Goal: Task Accomplishment & Management: Manage account settings

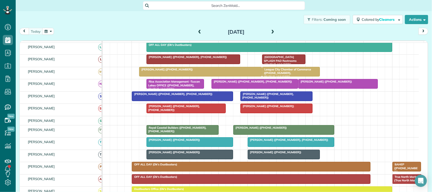
scroll to position [127, 0]
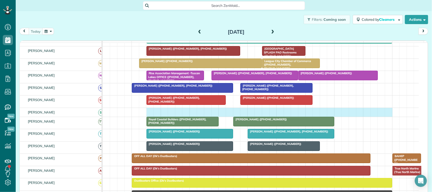
drag, startPoint x: 150, startPoint y: 119, endPoint x: 385, endPoint y: 115, distance: 235.1
click at [385, 115] on div at bounding box center [261, 112] width 316 height 9
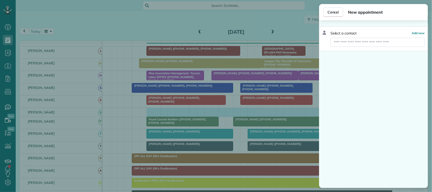
click at [363, 47] on div "Select a contact Add new" at bounding box center [373, 38] width 109 height 25
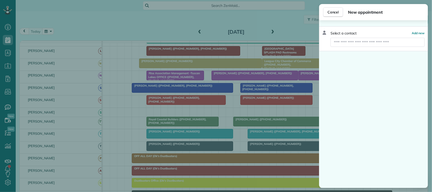
click at [363, 45] on input "text" at bounding box center [378, 42] width 94 height 9
type input "******"
click at [363, 50] on span "CALLED IN (Dk's Dustbusters)" at bounding box center [362, 51] width 50 height 5
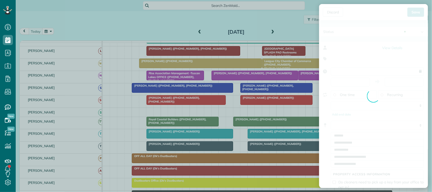
type input "**********"
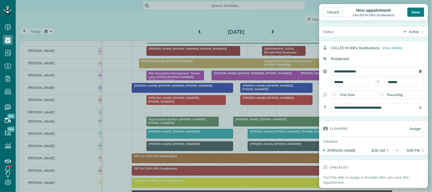
click at [413, 11] on div "Save" at bounding box center [415, 12] width 17 height 9
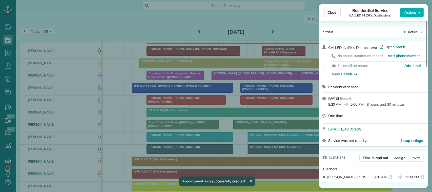
click at [330, 13] on span "Close" at bounding box center [331, 12] width 9 height 5
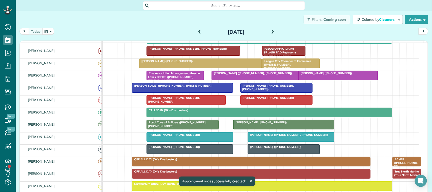
click at [271, 31] on span at bounding box center [273, 32] width 6 height 5
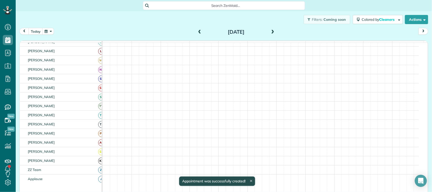
scroll to position [123, 0]
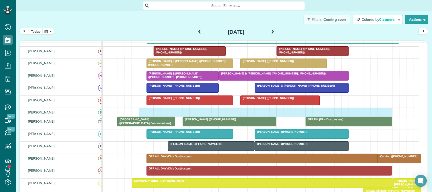
drag, startPoint x: 141, startPoint y: 117, endPoint x: 386, endPoint y: 119, distance: 245.0
click at [386, 117] on div at bounding box center [261, 112] width 316 height 9
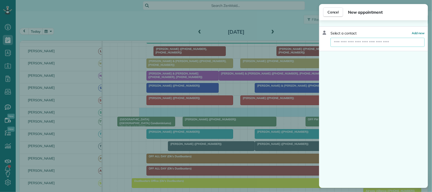
click at [354, 41] on input "text" at bounding box center [378, 42] width 94 height 9
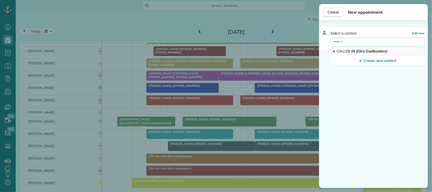
type input "******"
click at [360, 52] on span "CALLE D IN (Dk's Dustbusters)" at bounding box center [362, 51] width 51 height 5
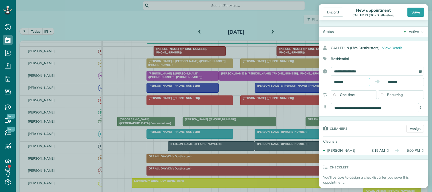
click at [360, 80] on input "*******" at bounding box center [350, 82] width 39 height 9
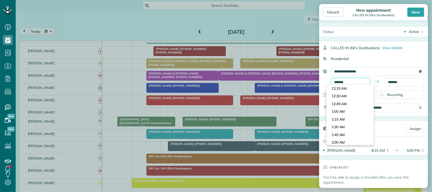
scroll to position [239, 0]
type input "*******"
click at [347, 105] on body "Dashboard Scheduling Calendar View List View Dispatch View - Weekly scheduling …" at bounding box center [216, 96] width 432 height 192
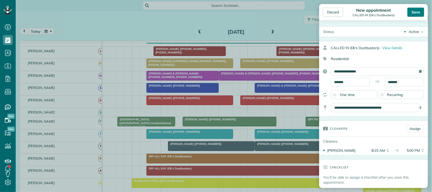
click at [418, 12] on div "Save" at bounding box center [415, 12] width 17 height 9
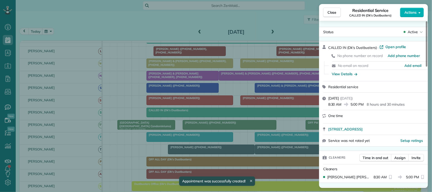
click at [332, 14] on span "Close" at bounding box center [331, 12] width 9 height 5
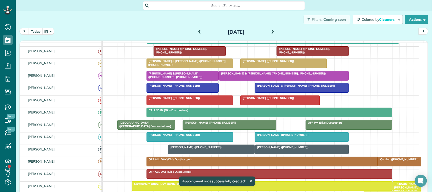
click at [271, 31] on span at bounding box center [273, 32] width 6 height 5
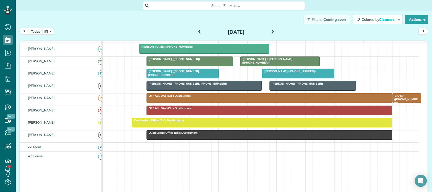
click at [182, 127] on div at bounding box center [262, 122] width 260 height 9
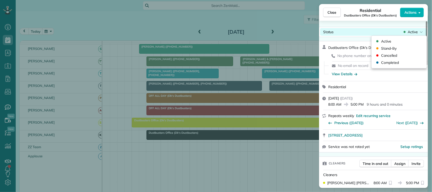
click at [413, 32] on span "Active" at bounding box center [413, 31] width 10 height 5
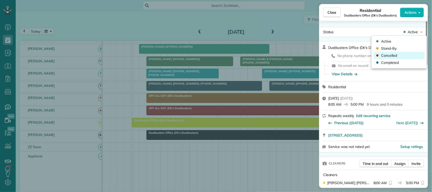
click at [408, 54] on div "Cancelled" at bounding box center [399, 55] width 51 height 7
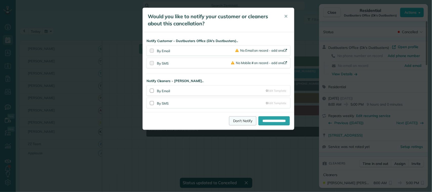
click at [242, 119] on link "Don't Notify" at bounding box center [242, 120] width 27 height 9
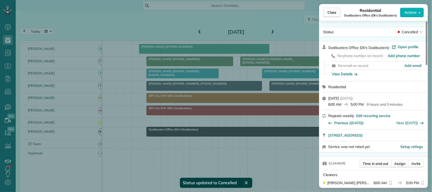
click at [337, 8] on div "Close Residential Dustbusters Office (Dk's Dustbusters) Actions" at bounding box center [373, 12] width 109 height 17
click at [335, 13] on span "Close" at bounding box center [331, 12] width 9 height 5
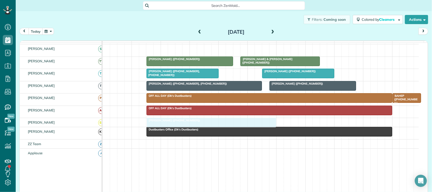
drag, startPoint x: 166, startPoint y: 58, endPoint x: 175, endPoint y: 129, distance: 72.2
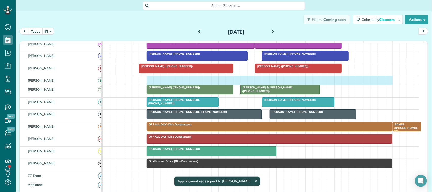
drag, startPoint x: 150, startPoint y: 87, endPoint x: 386, endPoint y: 87, distance: 236.4
click at [386, 85] on div at bounding box center [261, 80] width 316 height 9
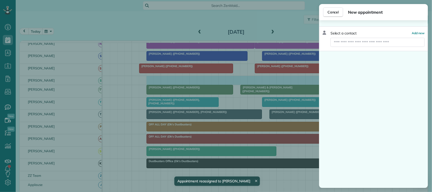
click at [369, 47] on div "Select a contact Add new" at bounding box center [373, 38] width 109 height 25
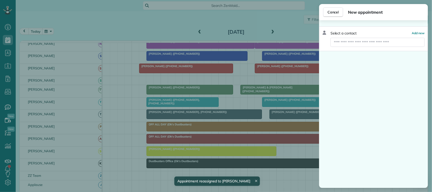
click at [371, 42] on input "text" at bounding box center [378, 42] width 94 height 9
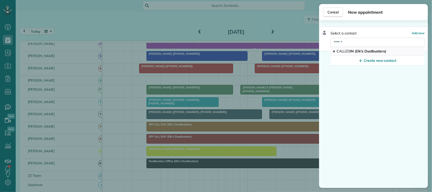
type input "******"
click at [369, 49] on span "CALLED IN (Dk's Dustbusters)" at bounding box center [362, 51] width 50 height 5
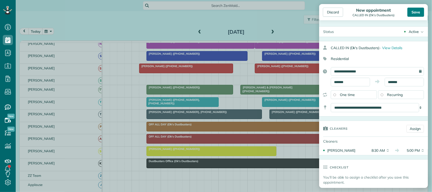
click at [420, 16] on div "Save" at bounding box center [415, 12] width 17 height 9
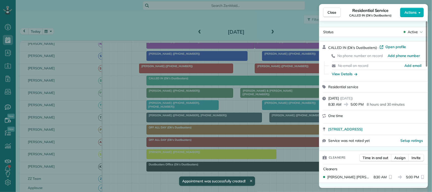
click at [331, 11] on span "Close" at bounding box center [331, 12] width 9 height 5
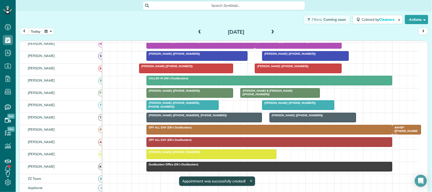
click at [272, 31] on span at bounding box center [273, 32] width 6 height 5
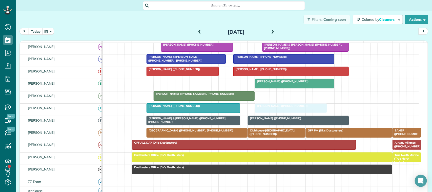
drag, startPoint x: 177, startPoint y: 88, endPoint x: 276, endPoint y: 116, distance: 102.4
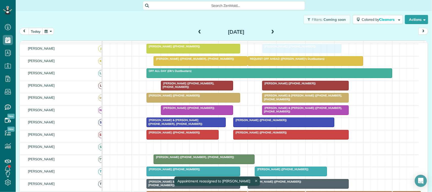
drag, startPoint x: 273, startPoint y: 151, endPoint x: 280, endPoint y: 59, distance: 91.4
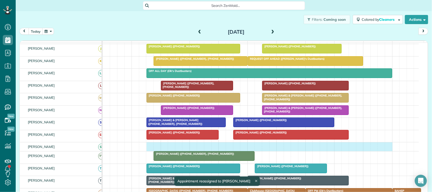
drag, startPoint x: 148, startPoint y: 151, endPoint x: 385, endPoint y: 152, distance: 236.9
click at [386, 151] on div at bounding box center [261, 146] width 316 height 9
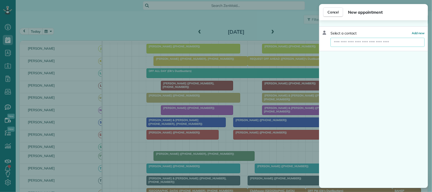
click at [372, 45] on input "text" at bounding box center [378, 42] width 94 height 9
type input "******"
click at [372, 49] on span "CALL ED IN (Dk's Dustbusters)" at bounding box center [362, 51] width 51 height 5
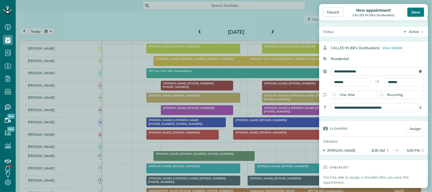
click at [415, 12] on div "Save" at bounding box center [415, 12] width 17 height 9
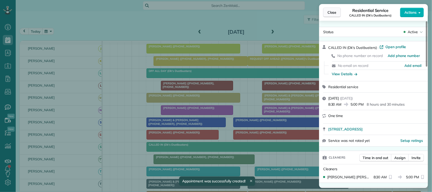
click at [331, 14] on span "Close" at bounding box center [331, 12] width 9 height 5
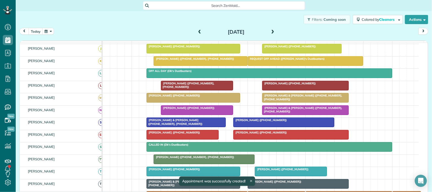
click at [271, 32] on span at bounding box center [273, 32] width 6 height 5
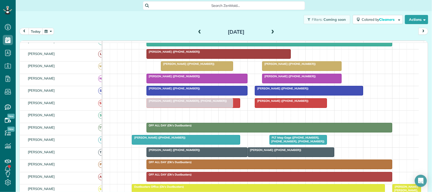
drag, startPoint x: 174, startPoint y: 121, endPoint x: 174, endPoint y: 114, distance: 6.8
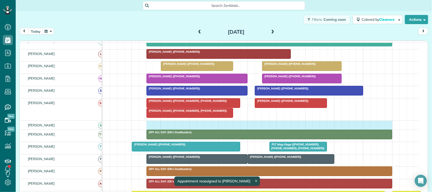
drag, startPoint x: 149, startPoint y: 130, endPoint x: 387, endPoint y: 131, distance: 237.4
click at [387, 130] on div at bounding box center [261, 125] width 316 height 9
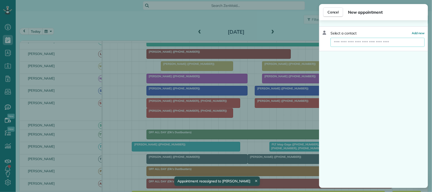
click at [379, 43] on input "text" at bounding box center [378, 42] width 94 height 9
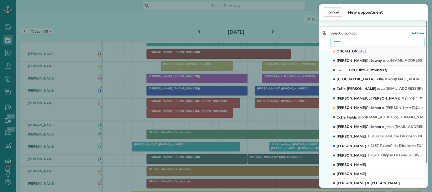
click at [373, 48] on button "ON CAL L ON CAL L" at bounding box center [378, 51] width 94 height 9
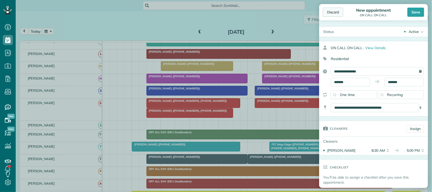
click at [337, 13] on div "Discard" at bounding box center [333, 12] width 20 height 9
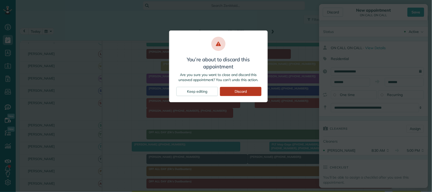
click at [245, 89] on div "Discard" at bounding box center [241, 91] width 42 height 9
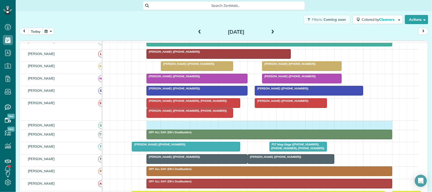
drag, startPoint x: 148, startPoint y: 129, endPoint x: 390, endPoint y: 132, distance: 242.2
click at [390, 130] on div at bounding box center [261, 125] width 316 height 9
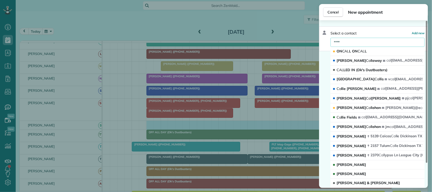
click at [362, 40] on input "****" at bounding box center [378, 42] width 94 height 9
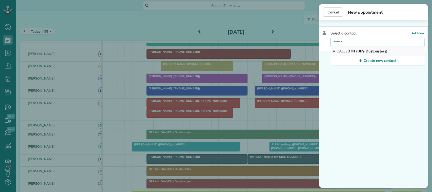
type input "******"
click at [363, 51] on span "CAL LED IN (Dk's Dustbusters)" at bounding box center [362, 51] width 51 height 5
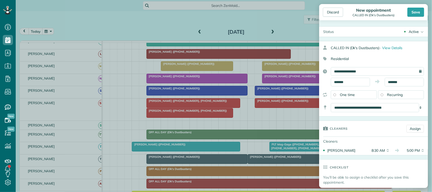
drag, startPoint x: 417, startPoint y: 10, endPoint x: 416, endPoint y: 13, distance: 3.1
click at [416, 13] on div "Save" at bounding box center [415, 12] width 17 height 9
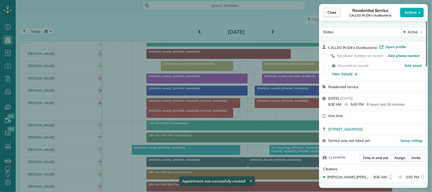
click at [334, 12] on span "Close" at bounding box center [331, 12] width 9 height 5
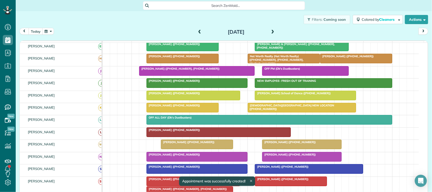
scroll to position [26, 0]
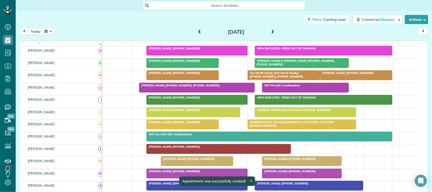
click at [40, 33] on button "today" at bounding box center [36, 31] width 14 height 7
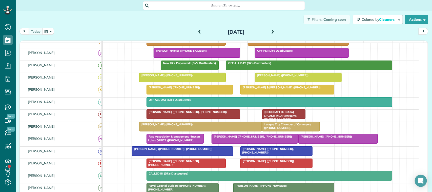
scroll to position [32, 0]
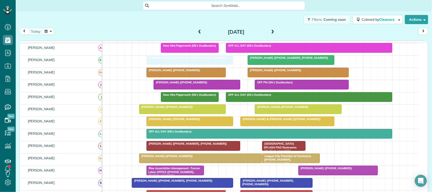
drag, startPoint x: 230, startPoint y: 143, endPoint x: 163, endPoint y: 68, distance: 100.7
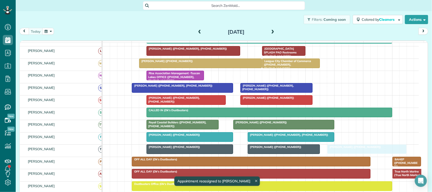
drag, startPoint x: 314, startPoint y: 84, endPoint x: 345, endPoint y: 154, distance: 75.9
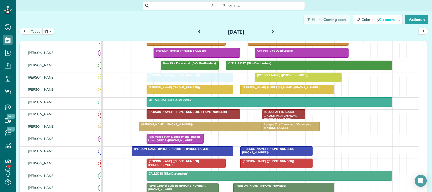
drag, startPoint x: 168, startPoint y: 81, endPoint x: 174, endPoint y: 83, distance: 6.5
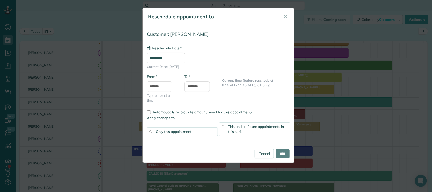
type input "**********"
click at [278, 154] on input "****" at bounding box center [283, 153] width 14 height 9
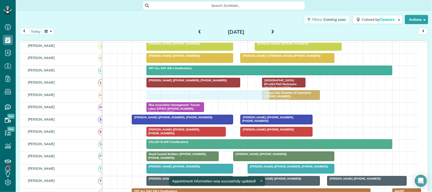
drag, startPoint x: 161, startPoint y: 103, endPoint x: 167, endPoint y: 102, distance: 5.9
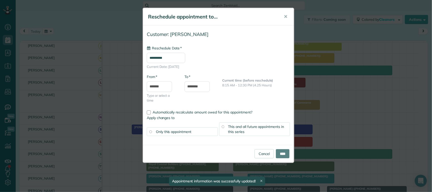
type input "**********"
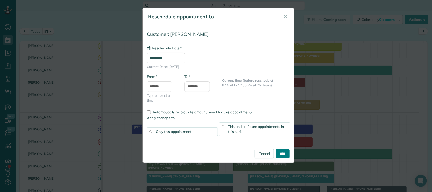
click at [282, 153] on input "****" at bounding box center [283, 153] width 14 height 9
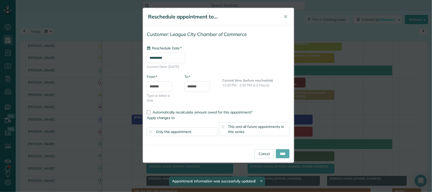
type input "**********"
click at [282, 151] on input "****" at bounding box center [283, 153] width 14 height 9
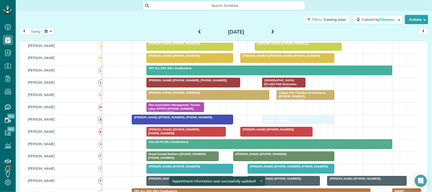
drag, startPoint x: 255, startPoint y: 128, endPoint x: 274, endPoint y: 128, distance: 19.0
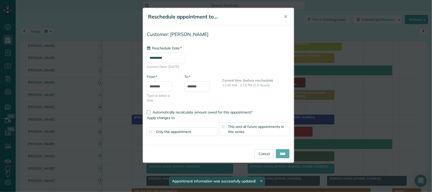
type input "**********"
click at [280, 152] on input "****" at bounding box center [283, 153] width 14 height 9
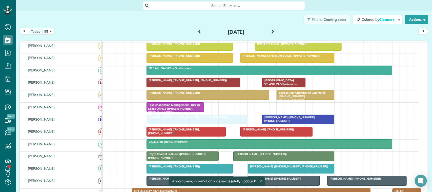
drag, startPoint x: 171, startPoint y: 127, endPoint x: 184, endPoint y: 129, distance: 12.8
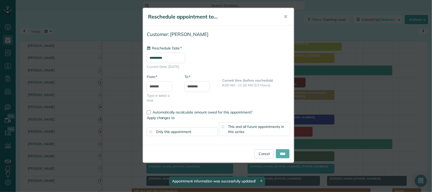
type input "**********"
click at [283, 155] on input "****" at bounding box center [283, 153] width 14 height 9
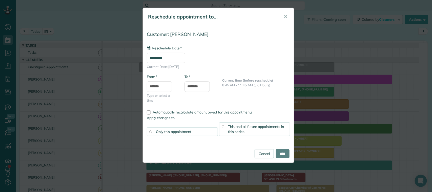
type input "**********"
click at [282, 151] on input "****" at bounding box center [283, 153] width 14 height 9
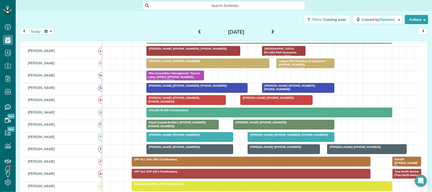
click at [166, 136] on span "Courtney Holmes (+18322746777)" at bounding box center [173, 135] width 54 height 4
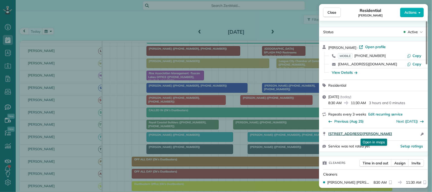
click at [385, 135] on span "337 Prim Rose Ln League City TX 77573" at bounding box center [360, 133] width 64 height 5
drag, startPoint x: 327, startPoint y: 134, endPoint x: 394, endPoint y: 134, distance: 67.1
click at [394, 134] on div "337 Prim Rose Ln League City TX 77573 Open in maps Open in maps Open access inf…" at bounding box center [373, 134] width 109 height 12
click at [328, 10] on span "Close" at bounding box center [331, 12] width 9 height 5
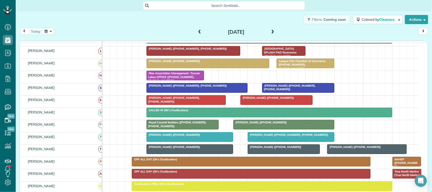
click at [269, 141] on div at bounding box center [291, 136] width 86 height 9
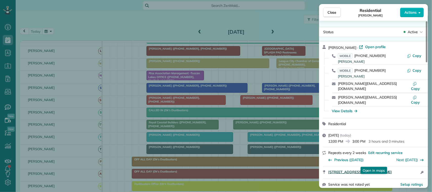
drag, startPoint x: 328, startPoint y: 162, endPoint x: 392, endPoint y: 163, distance: 64.5
click at [392, 166] on div "916 Davis Rd League City TX 77573 Open in maps Open in maps Open access informa…" at bounding box center [373, 172] width 109 height 12
click at [335, 12] on span "Close" at bounding box center [331, 12] width 9 height 5
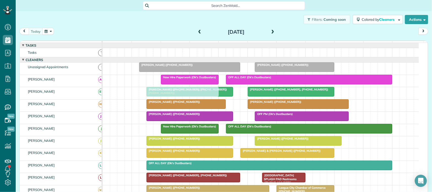
drag, startPoint x: 170, startPoint y: 129, endPoint x: 171, endPoint y: 96, distance: 33.7
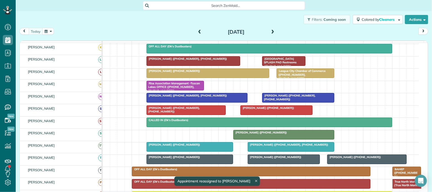
scroll to position [127, 0]
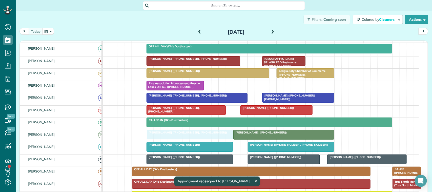
drag, startPoint x: 172, startPoint y: 99, endPoint x: 173, endPoint y: 138, distance: 39.3
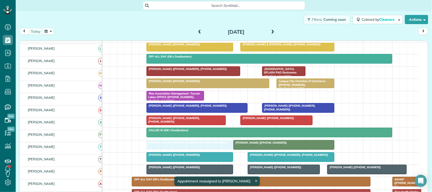
scroll to position [116, 0]
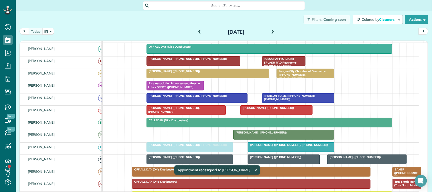
drag, startPoint x: 164, startPoint y: 139, endPoint x: 164, endPoint y: 152, distance: 12.7
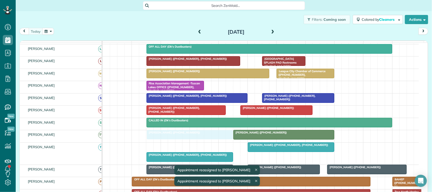
drag, startPoint x: 167, startPoint y: 152, endPoint x: 169, endPoint y: 140, distance: 12.5
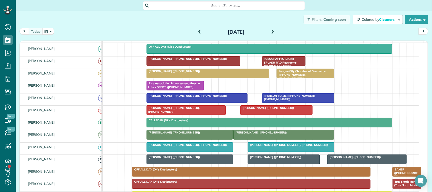
scroll to position [85, 0]
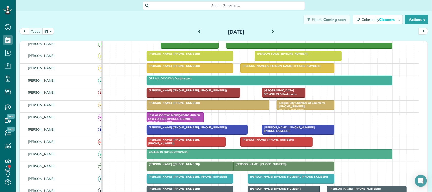
click at [52, 33] on button "button" at bounding box center [48, 31] width 12 height 7
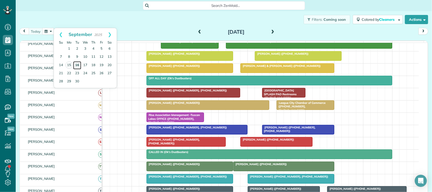
click at [77, 65] on link "16" at bounding box center [77, 65] width 8 height 8
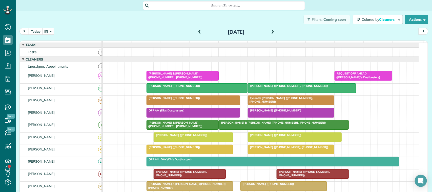
scroll to position [0, 0]
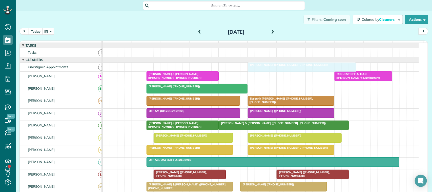
drag, startPoint x: 275, startPoint y: 94, endPoint x: 275, endPoint y: 72, distance: 21.8
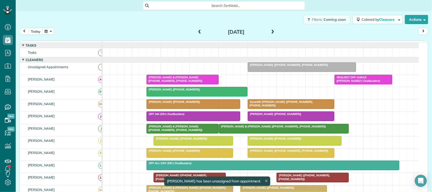
click at [270, 33] on span at bounding box center [273, 32] width 6 height 5
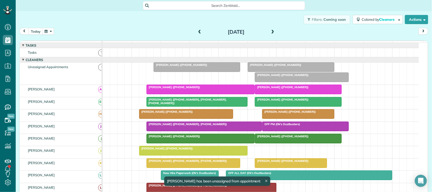
click at [270, 33] on span at bounding box center [273, 32] width 6 height 5
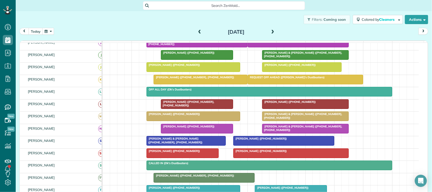
scroll to position [67, 0]
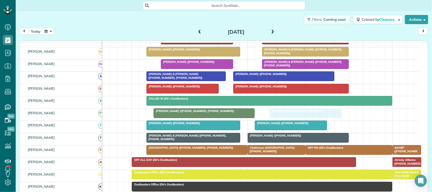
drag, startPoint x: 266, startPoint y: 83, endPoint x: 289, endPoint y: 123, distance: 46.1
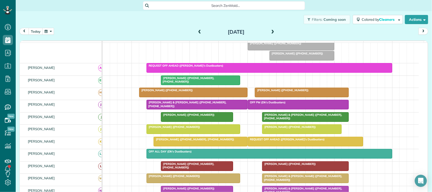
click at [270, 32] on span at bounding box center [273, 32] width 6 height 5
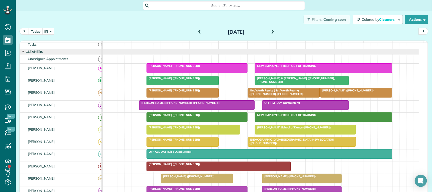
click at [53, 31] on button "button" at bounding box center [48, 31] width 12 height 7
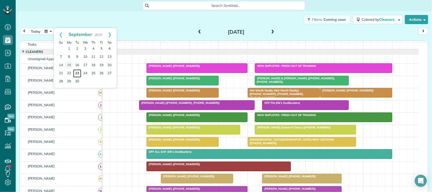
click at [75, 72] on link "23" at bounding box center [77, 73] width 8 height 8
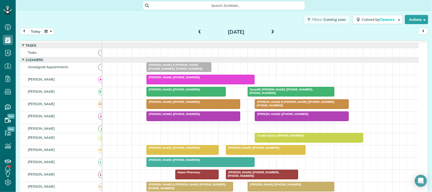
click at [197, 33] on span at bounding box center [200, 32] width 6 height 5
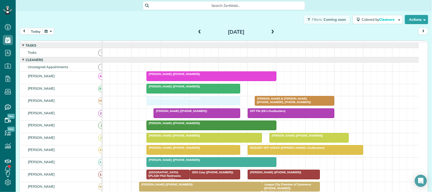
drag, startPoint x: 277, startPoint y: 93, endPoint x: 168, endPoint y: 109, distance: 110.4
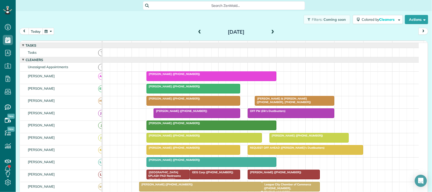
click at [36, 29] on button "today" at bounding box center [36, 31] width 14 height 7
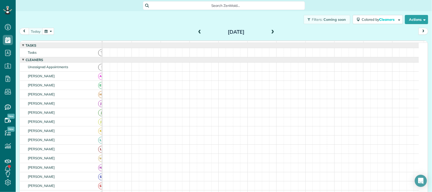
click at [273, 32] on div "Monday Sep 15, 2025" at bounding box center [236, 32] width 81 height 8
click at [270, 31] on span at bounding box center [273, 32] width 6 height 5
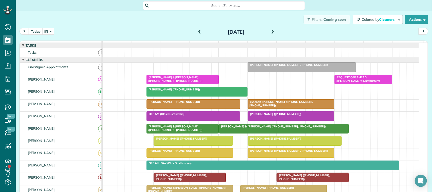
click at [314, 67] on div "Luisa Overland (+12814883211, +17138588317)" at bounding box center [301, 65] width 105 height 4
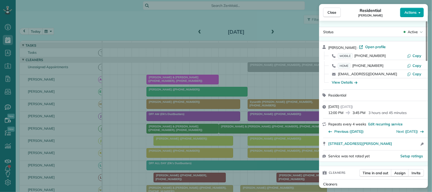
click at [416, 11] on span "Actions" at bounding box center [410, 12] width 12 height 5
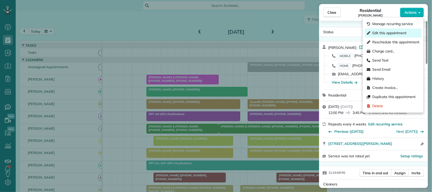
click at [404, 31] on span "Edit this appointment" at bounding box center [390, 33] width 34 height 5
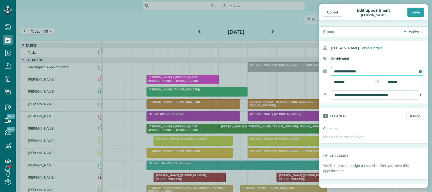
click at [347, 72] on input "**********" at bounding box center [377, 71] width 93 height 9
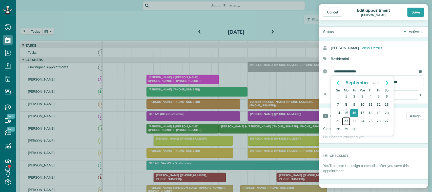
click at [345, 121] on link "22" at bounding box center [346, 121] width 8 height 8
type input "**********"
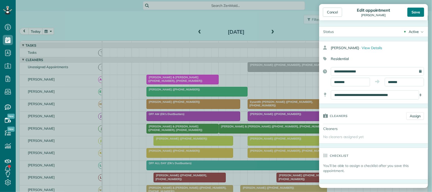
click at [410, 12] on div "Save" at bounding box center [415, 12] width 17 height 9
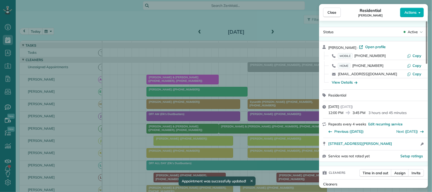
click at [329, 19] on div "Close Residential Luisa Overland Actions" at bounding box center [373, 12] width 109 height 17
click at [329, 14] on span "Close" at bounding box center [331, 12] width 9 height 5
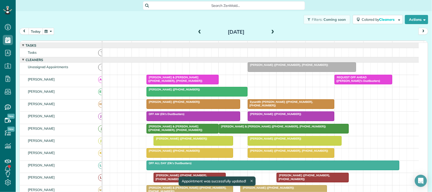
click at [39, 32] on button "today" at bounding box center [36, 31] width 14 height 7
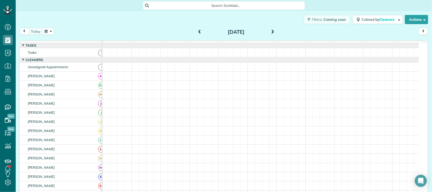
click at [43, 27] on div "Filters: Coming soon Colored by Cleaners Color by Cleaner Color by Team Color b…" at bounding box center [224, 19] width 416 height 17
click at [53, 31] on button "button" at bounding box center [48, 31] width 12 height 7
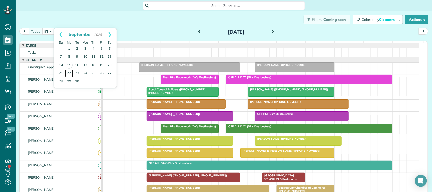
click at [72, 75] on link "22" at bounding box center [69, 73] width 8 height 8
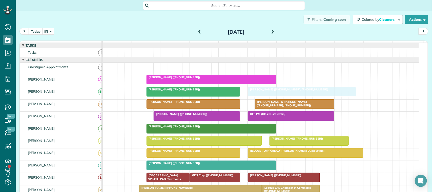
drag, startPoint x: 263, startPoint y: 74, endPoint x: 262, endPoint y: 95, distance: 21.5
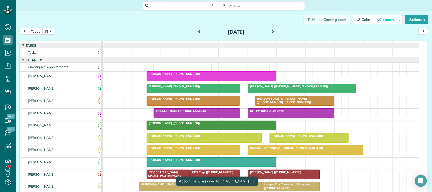
click at [291, 93] on div at bounding box center [302, 88] width 108 height 9
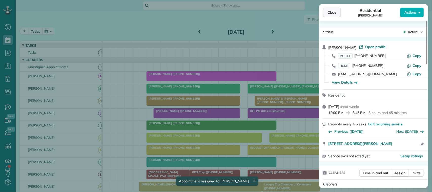
click at [336, 12] on span "Close" at bounding box center [331, 12] width 9 height 5
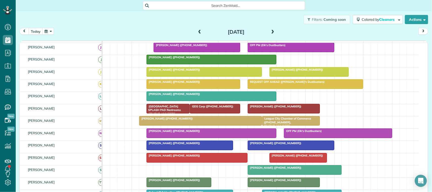
scroll to position [91, 0]
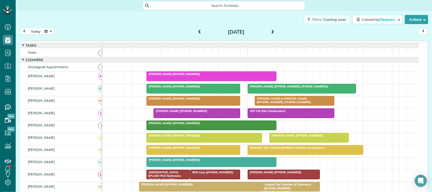
click at [266, 93] on div at bounding box center [302, 88] width 108 height 9
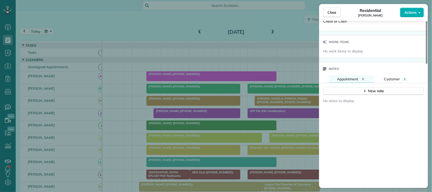
click at [367, 98] on div "No notes to display" at bounding box center [373, 148] width 109 height 107
click at [367, 94] on div "New note" at bounding box center [373, 90] width 21 height 5
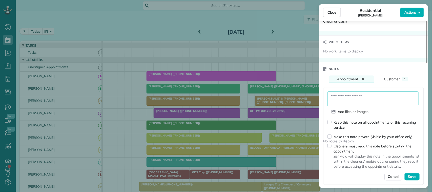
click at [365, 99] on textarea at bounding box center [372, 98] width 91 height 15
type textarea "**********"
drag, startPoint x: 409, startPoint y: 173, endPoint x: 409, endPoint y: 178, distance: 4.9
click at [409, 178] on div "Keep this note on all appointments of this recurring service Make this note pri…" at bounding box center [373, 150] width 92 height 61
click at [409, 178] on span "Save" at bounding box center [412, 176] width 9 height 5
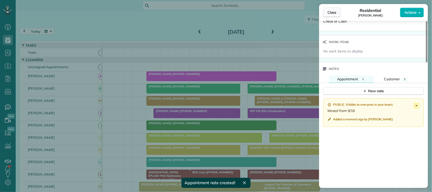
click at [334, 13] on span "Close" at bounding box center [331, 12] width 9 height 5
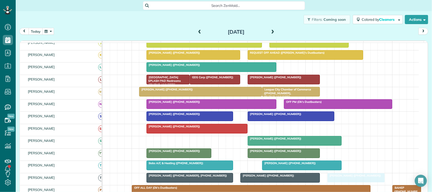
drag, startPoint x: 282, startPoint y: 132, endPoint x: 340, endPoint y: 179, distance: 74.7
click at [197, 34] on span at bounding box center [200, 32] width 6 height 8
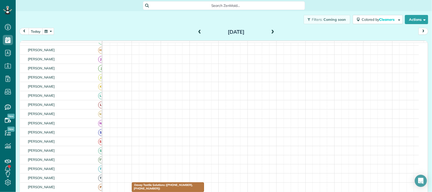
click at [271, 31] on span at bounding box center [273, 32] width 6 height 5
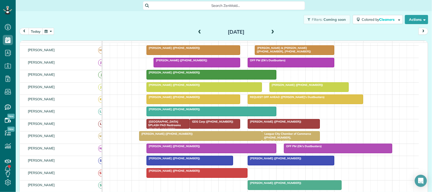
click at [271, 31] on span at bounding box center [273, 32] width 6 height 5
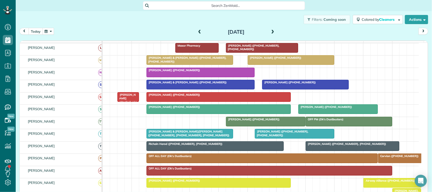
click at [36, 32] on button "today" at bounding box center [36, 31] width 14 height 7
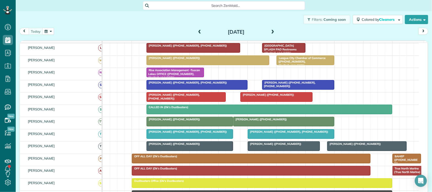
click at [270, 32] on span at bounding box center [273, 32] width 6 height 5
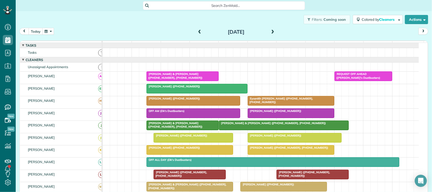
click at [271, 31] on span at bounding box center [273, 32] width 6 height 5
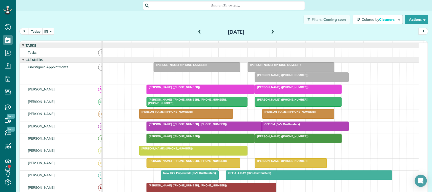
click at [53, 32] on button "button" at bounding box center [48, 31] width 12 height 7
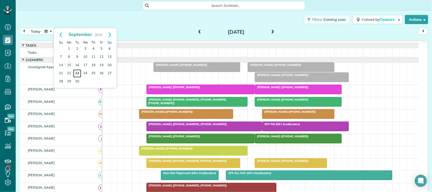
click at [77, 75] on link "23" at bounding box center [77, 73] width 8 height 8
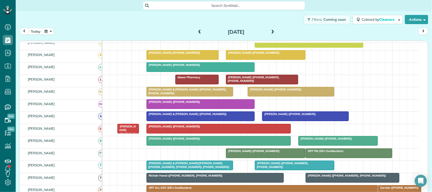
click at [270, 31] on span at bounding box center [273, 32] width 6 height 5
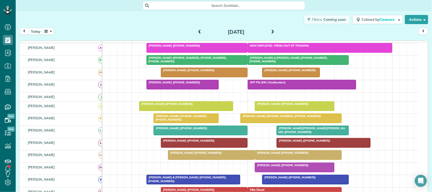
click at [38, 31] on button "today" at bounding box center [36, 31] width 14 height 7
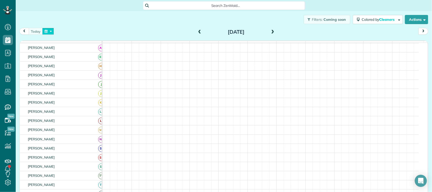
click at [46, 32] on button "button" at bounding box center [48, 31] width 12 height 7
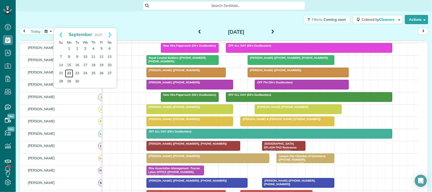
click at [71, 71] on link "22" at bounding box center [69, 73] width 8 height 8
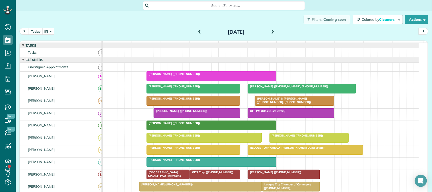
click at [271, 32] on span at bounding box center [273, 32] width 6 height 5
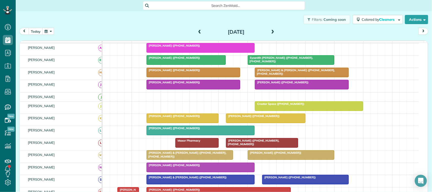
click at [270, 32] on span at bounding box center [273, 32] width 6 height 5
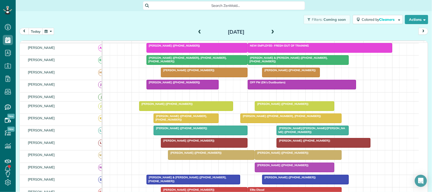
click at [272, 32] on span at bounding box center [273, 32] width 6 height 5
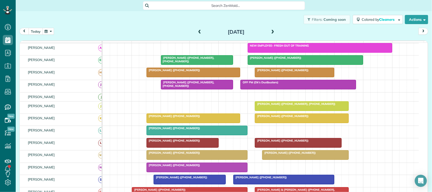
click at [35, 32] on button "today" at bounding box center [36, 31] width 14 height 7
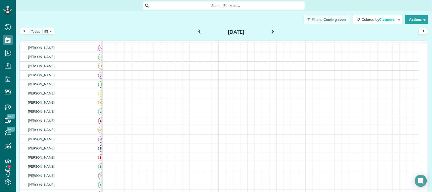
click at [47, 32] on button "button" at bounding box center [48, 31] width 12 height 7
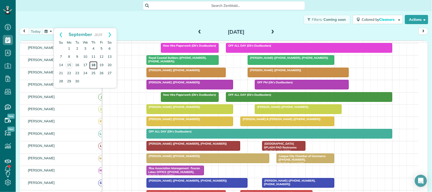
click at [95, 66] on link "18" at bounding box center [93, 65] width 8 height 8
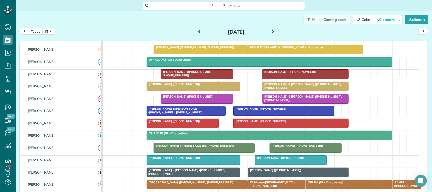
click at [166, 29] on div "today Thursday Sep 18, 2025" at bounding box center [223, 32] width 409 height 9
click at [46, 32] on button "button" at bounding box center [48, 31] width 12 height 7
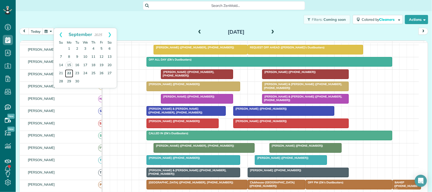
click at [68, 74] on link "22" at bounding box center [69, 73] width 8 height 8
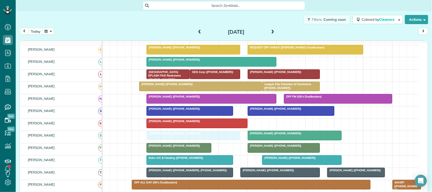
drag, startPoint x: 170, startPoint y: 94, endPoint x: 170, endPoint y: 142, distance: 48.3
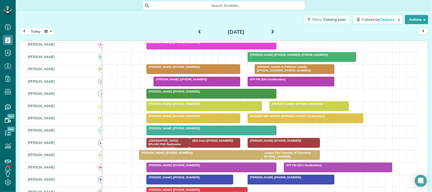
click at [51, 33] on button "button" at bounding box center [48, 31] width 12 height 7
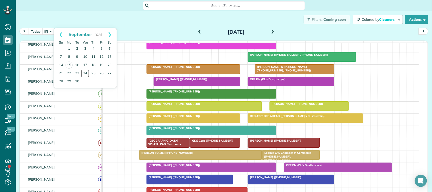
click at [84, 74] on link "24" at bounding box center [85, 73] width 8 height 8
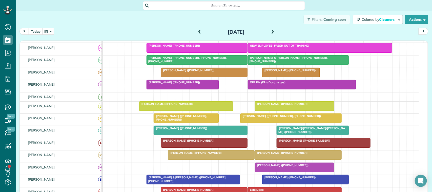
click at [263, 45] on div "12pm" at bounding box center [262, 44] width 29 height 6
click at [41, 33] on button "today" at bounding box center [36, 31] width 14 height 7
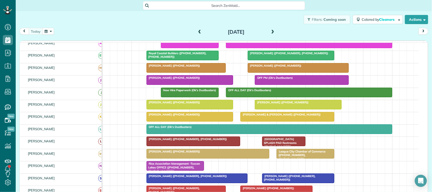
scroll to position [63, 0]
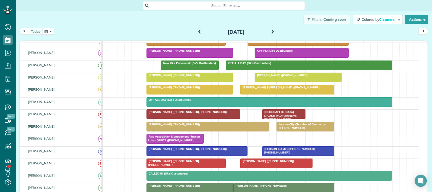
click at [163, 146] on span "Rise Association Management -Tuscan Lakes OFFICE (+18324257525, +13463004093)" at bounding box center [173, 140] width 54 height 11
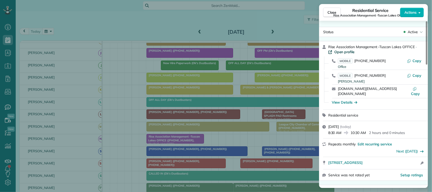
click at [350, 51] on span "Open profile" at bounding box center [344, 51] width 20 height 5
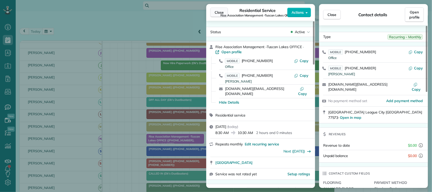
click at [224, 9] on button "Close" at bounding box center [219, 13] width 18 height 10
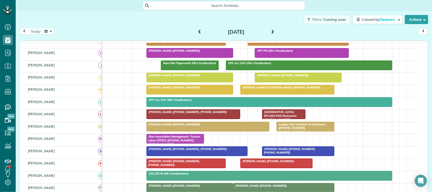
drag, startPoint x: 27, startPoint y: 26, endPoint x: 27, endPoint y: 30, distance: 3.8
click at [27, 30] on div "Filters: Coming soon Colored by Cleaners Color by Cleaner Color by Team Color b…" at bounding box center [224, 97] width 416 height 172
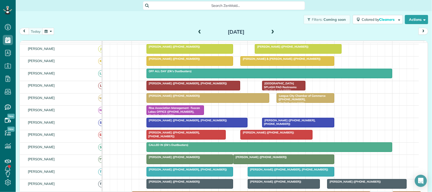
scroll to position [95, 0]
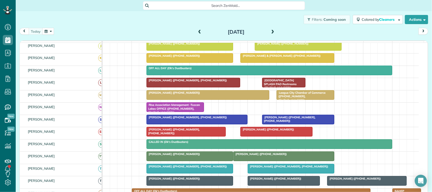
click at [273, 30] on span at bounding box center [273, 32] width 6 height 5
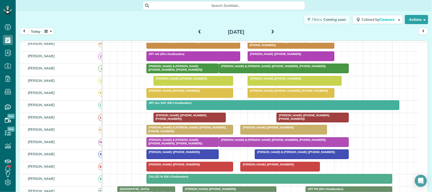
scroll to position [70, 0]
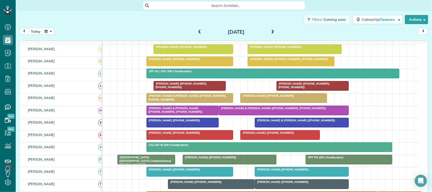
click at [35, 32] on button "today" at bounding box center [36, 31] width 14 height 7
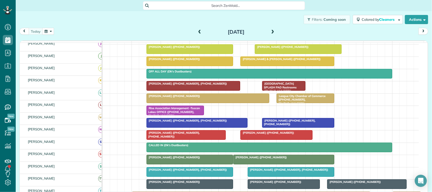
scroll to position [92, 0]
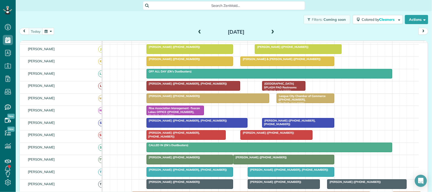
click at [67, 24] on div "Filters: Coming soon Colored by Cleaners Color by Cleaner Color by Team Color b…" at bounding box center [224, 19] width 416 height 17
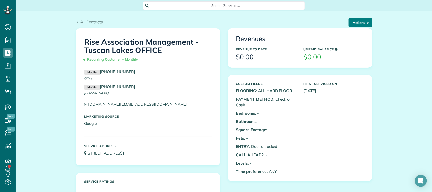
click at [365, 22] on span "button" at bounding box center [367, 22] width 4 height 4
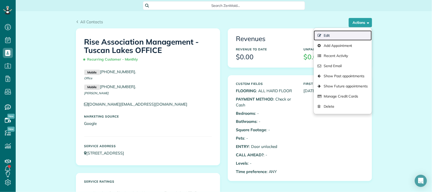
click at [353, 37] on link "Edit" at bounding box center [343, 35] width 58 height 10
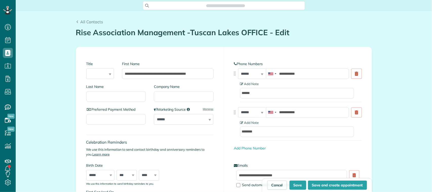
scroll to position [2, 2]
type input "**********"
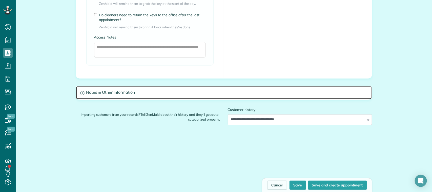
click at [104, 94] on h3 "Notes & Other Information" at bounding box center [224, 92] width 296 height 13
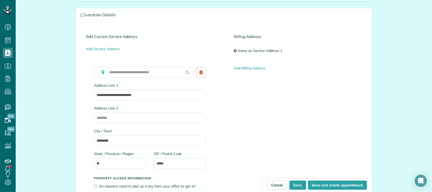
scroll to position [190, 0]
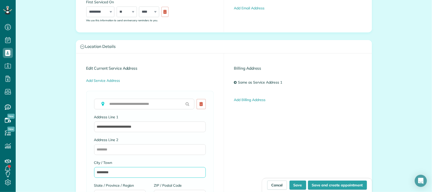
click at [135, 177] on input "*********" at bounding box center [150, 172] width 112 height 11
click at [135, 174] on input "*********" at bounding box center [150, 172] width 112 height 11
click at [134, 173] on input "*********" at bounding box center [150, 172] width 112 height 11
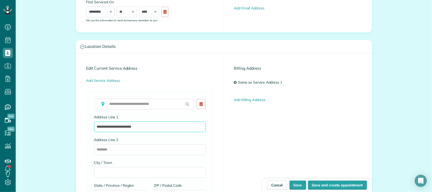
click at [148, 129] on input "**********" at bounding box center [150, 126] width 112 height 11
type input "**********"
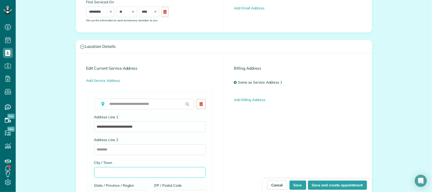
click at [148, 168] on input "City / Town" at bounding box center [150, 172] width 112 height 11
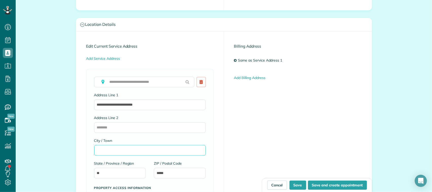
scroll to position [221, 0]
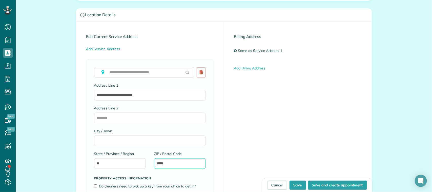
drag, startPoint x: 173, startPoint y: 163, endPoint x: 146, endPoint y: 161, distance: 27.2
click at [146, 161] on div "**********" at bounding box center [150, 168] width 112 height 170
click at [139, 75] on input "text" at bounding box center [144, 72] width 100 height 11
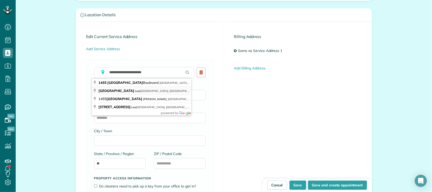
type input "**********"
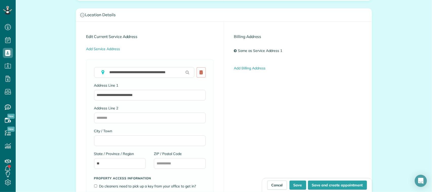
type input "**********"
type input "**"
type input "*****"
click at [300, 183] on button "Save" at bounding box center [298, 184] width 17 height 9
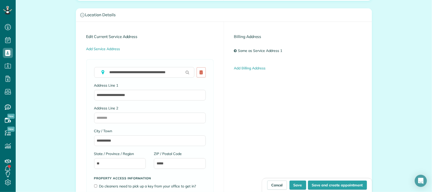
type input "**********"
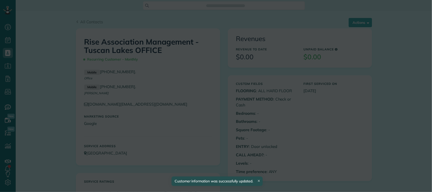
scroll to position [2, 2]
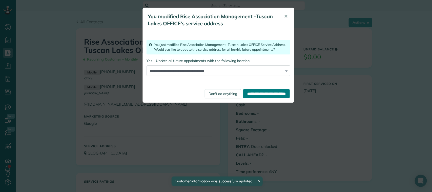
click at [255, 96] on input "**********" at bounding box center [266, 93] width 47 height 9
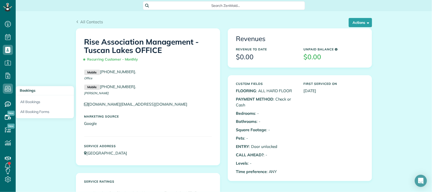
scroll to position [4, 0]
